Goal: Check status: Check status

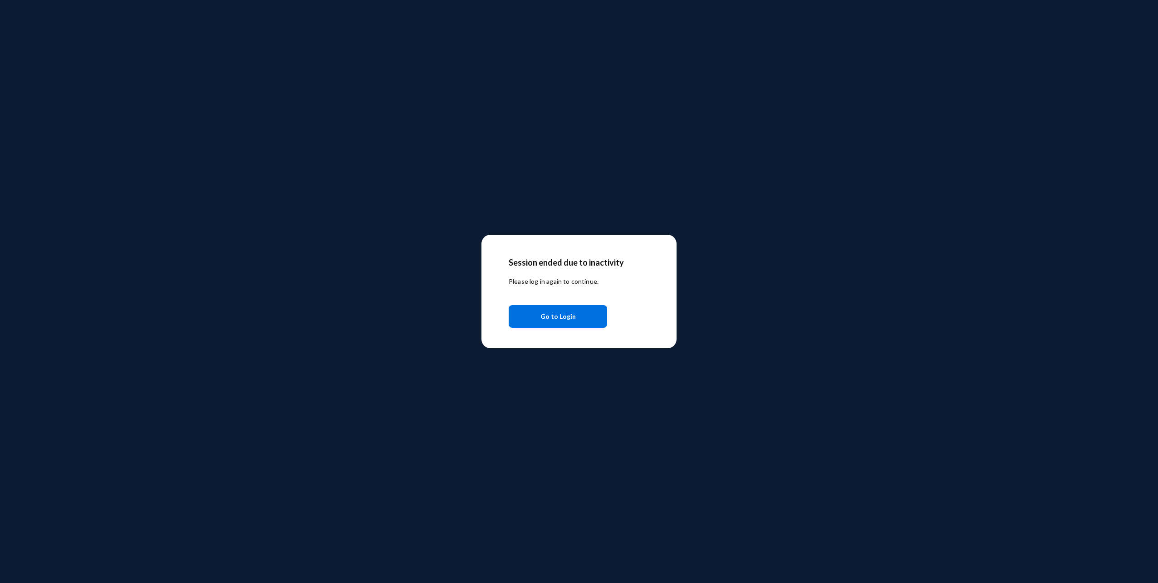
click at [600, 319] on button "Go to Login" at bounding box center [558, 316] width 99 height 23
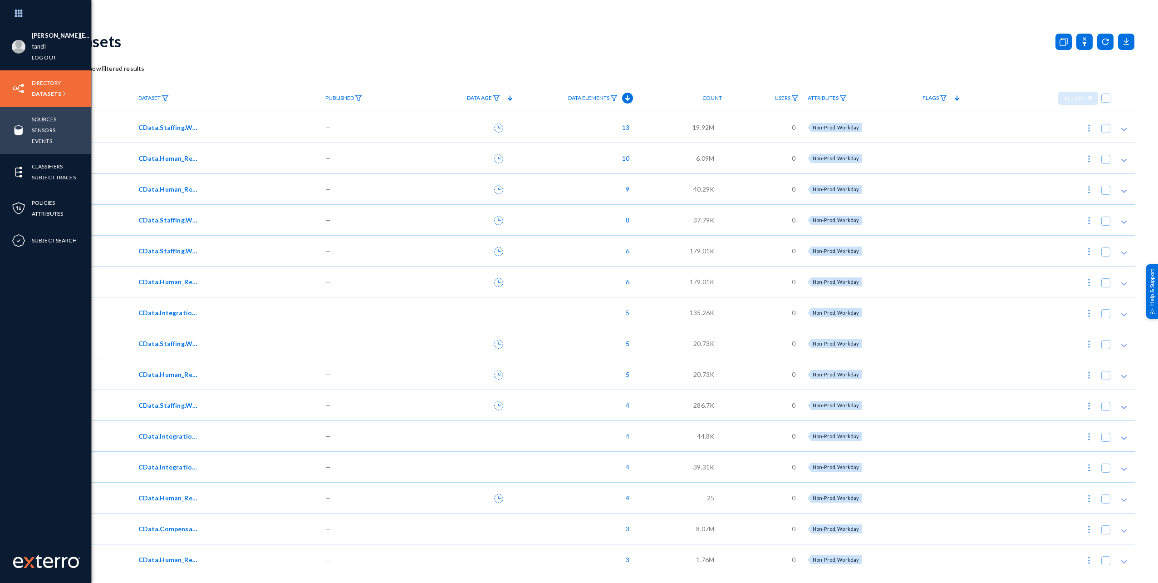
click at [41, 118] on link "Sources" at bounding box center [44, 119] width 25 height 10
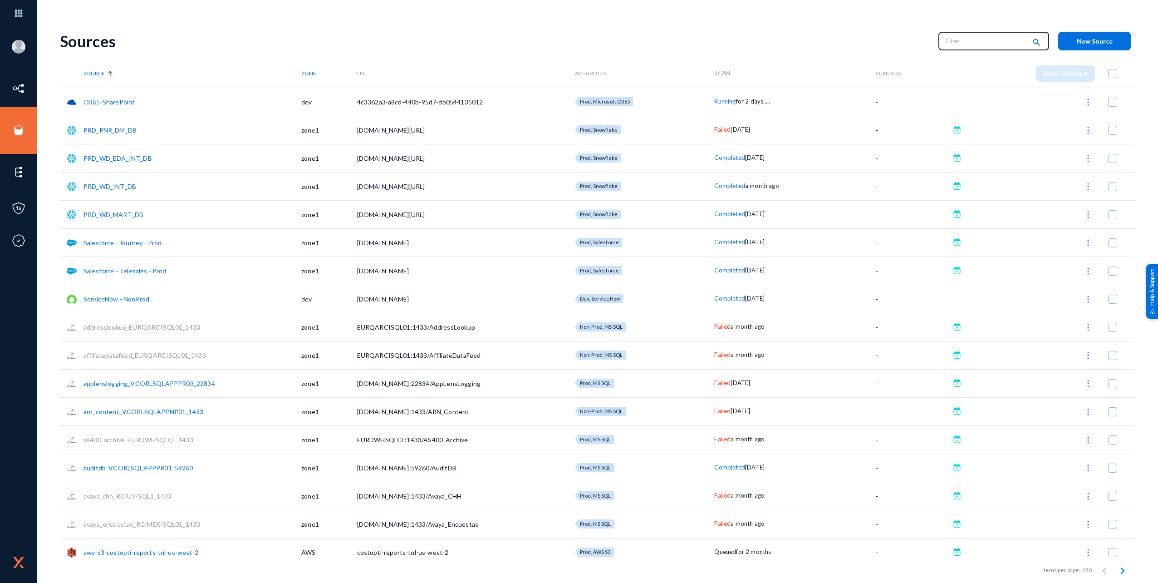
click at [976, 38] on input "text" at bounding box center [986, 41] width 80 height 14
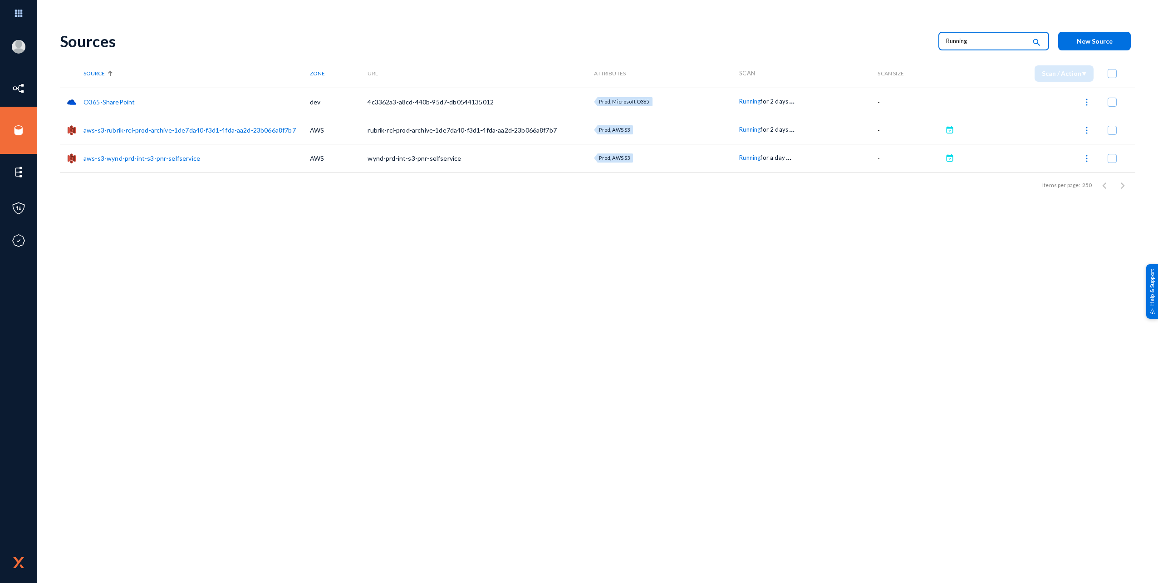
click at [976, 39] on input "Running" at bounding box center [986, 41] width 80 height 14
type input "Failed"
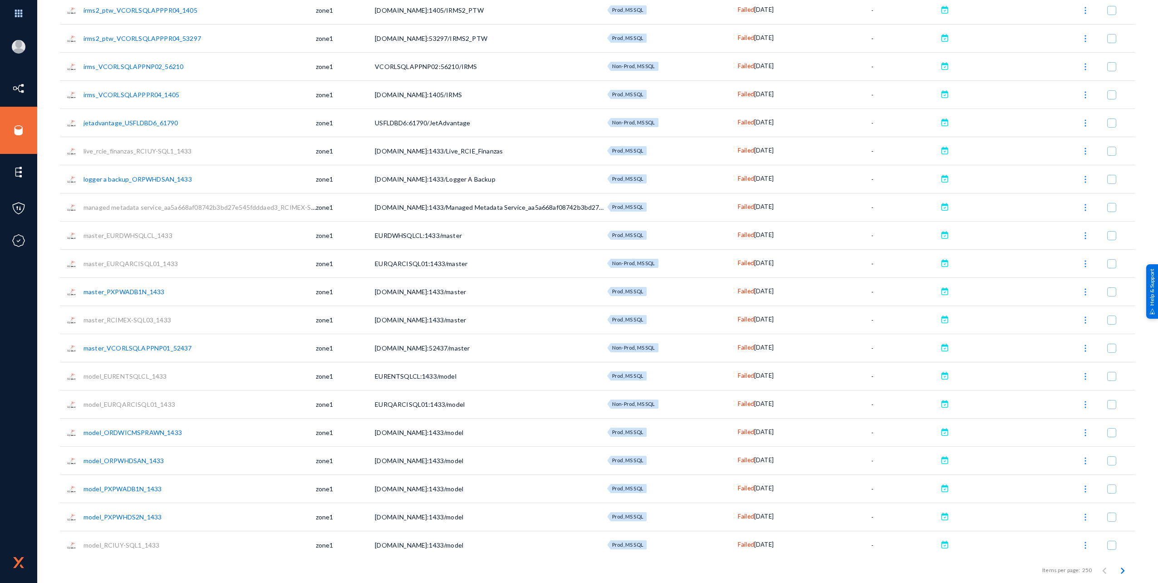
scroll to position [3359, 0]
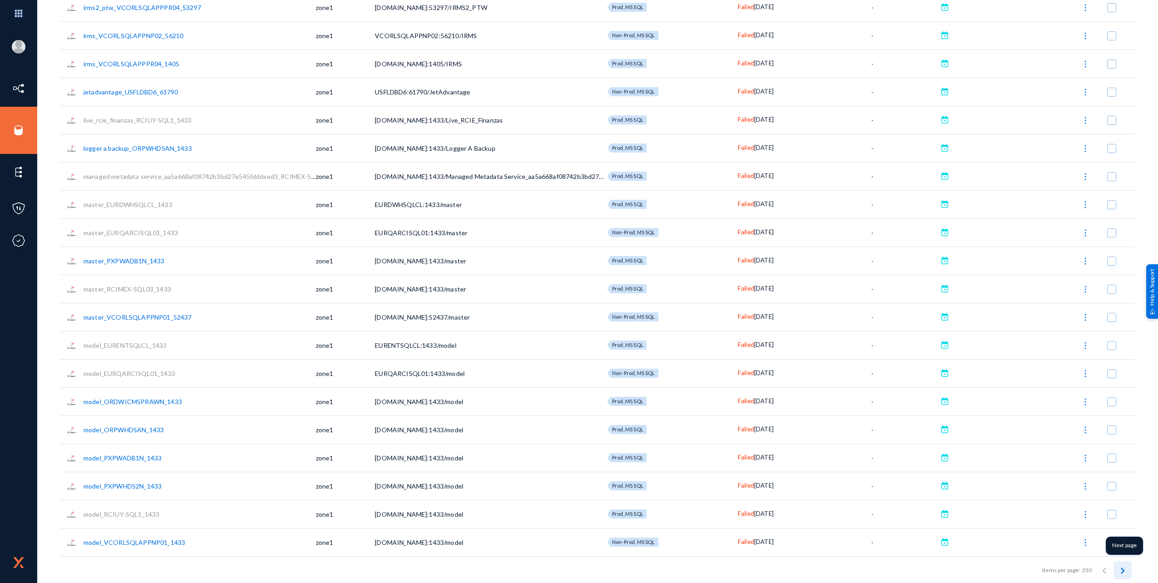
click at [1124, 567] on icon "Next page" at bounding box center [1123, 570] width 13 height 13
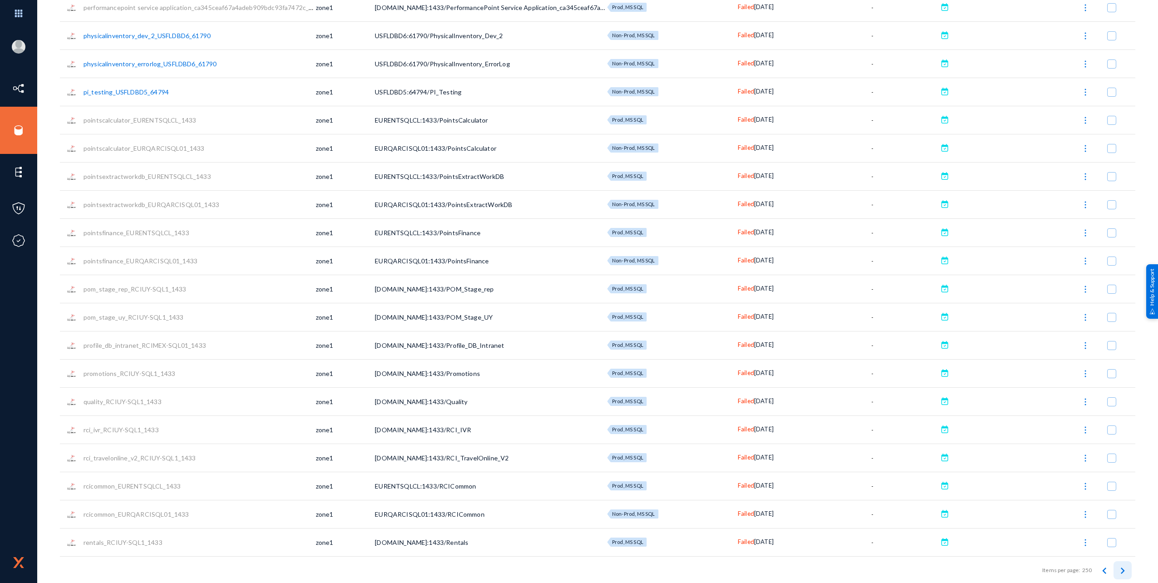
click at [1122, 567] on icon "Next page" at bounding box center [1123, 570] width 13 height 13
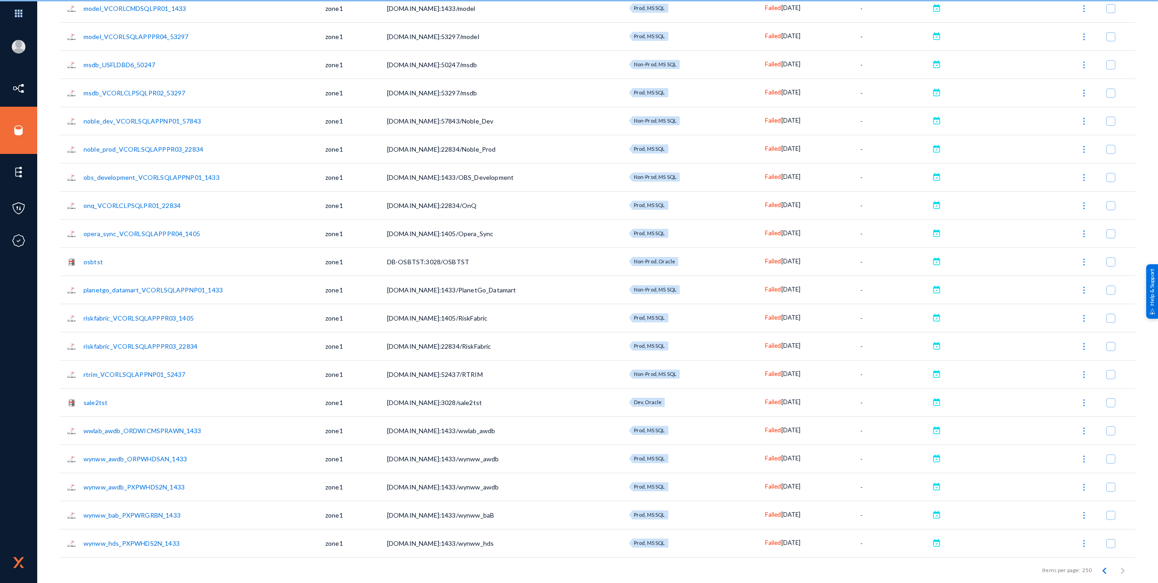
scroll to position [740, 0]
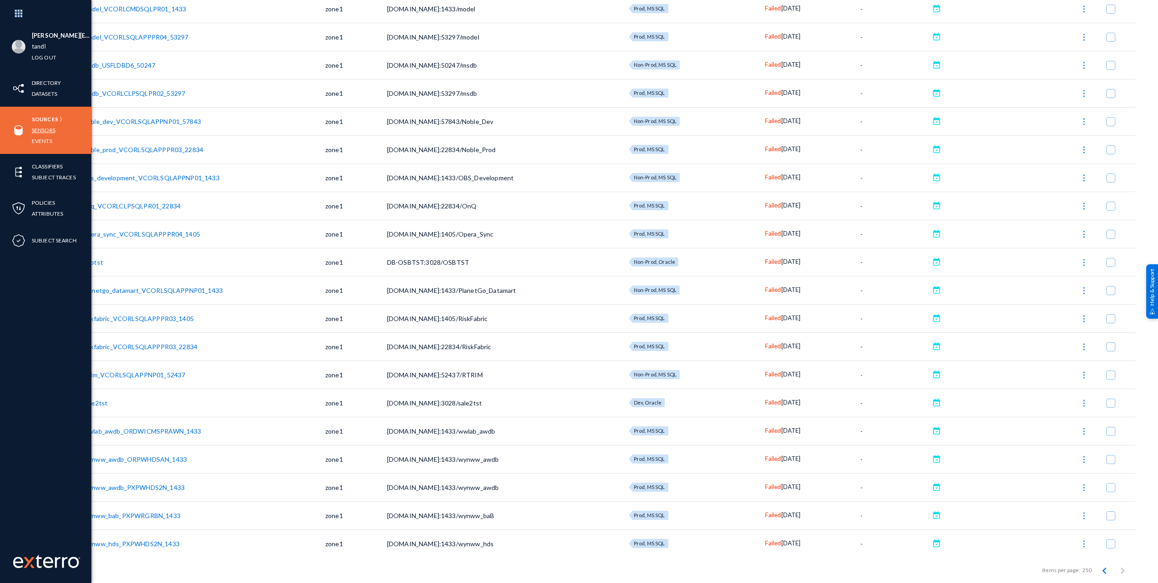
click at [46, 130] on link "Sensors" at bounding box center [44, 130] width 24 height 10
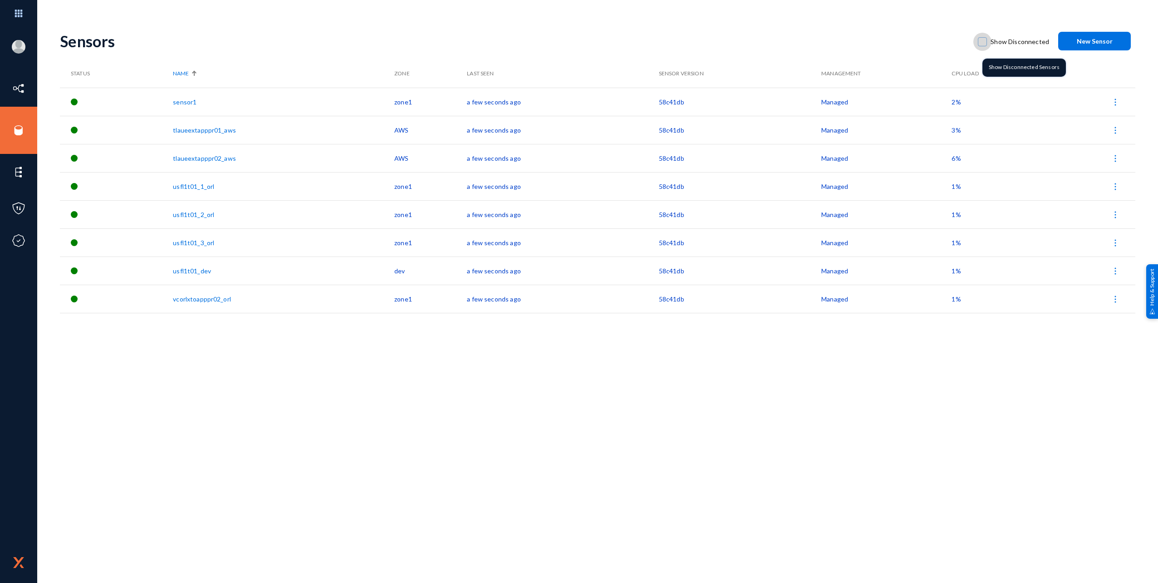
click at [1005, 35] on span "Show Disconnected" at bounding box center [1020, 42] width 59 height 14
click at [983, 46] on input "Show Disconnected" at bounding box center [982, 46] width 1 height 1
click at [1005, 35] on span "Show Disconnected" at bounding box center [1020, 42] width 59 height 14
click at [983, 46] on input "Show Disconnected" at bounding box center [982, 46] width 1 height 1
checkbox input "false"
